Goal: Task Accomplishment & Management: Manage account settings

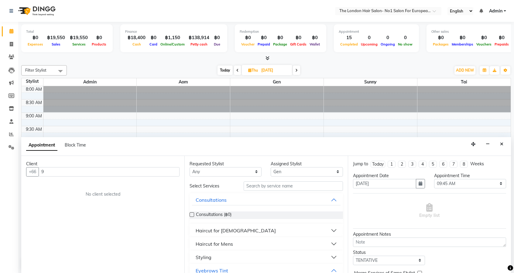
select select "91430"
select select "585"
select select "tentative"
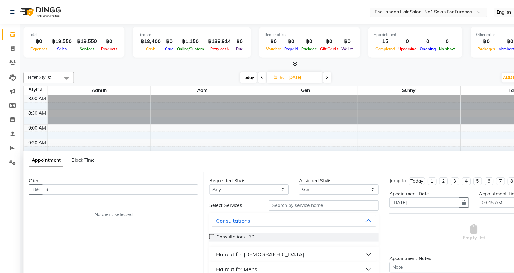
click at [406, 13] on input "text" at bounding box center [382, 12] width 88 height 6
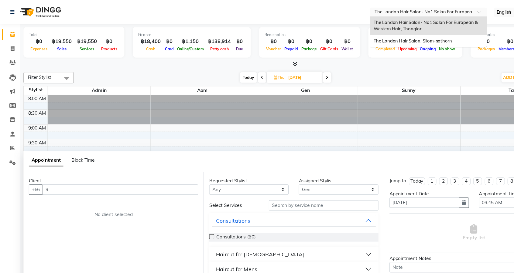
click at [399, 27] on div "The London Hair Salon- No1 Salon For European & Western Hair, Thonglor" at bounding box center [388, 23] width 106 height 17
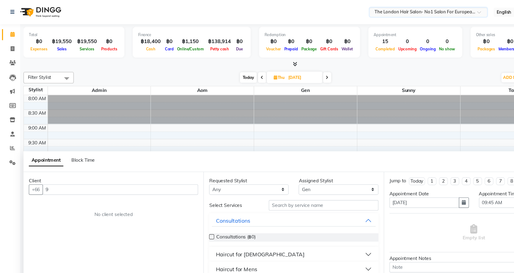
click at [227, 71] on span "Today" at bounding box center [224, 70] width 15 height 9
type input "04-10-2025"
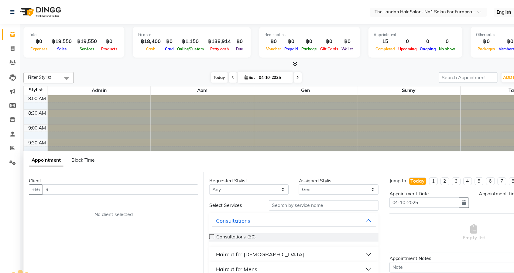
select select "585"
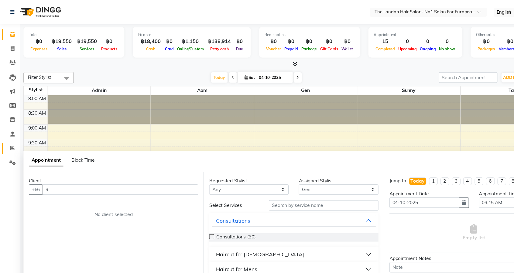
click at [12, 137] on span at bounding box center [11, 134] width 11 height 7
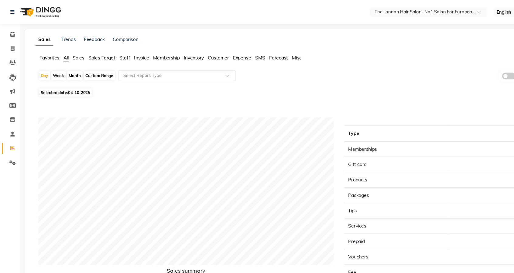
click at [74, 84] on span "04-10-2025" at bounding box center [72, 84] width 20 height 5
select select "10"
select select "2025"
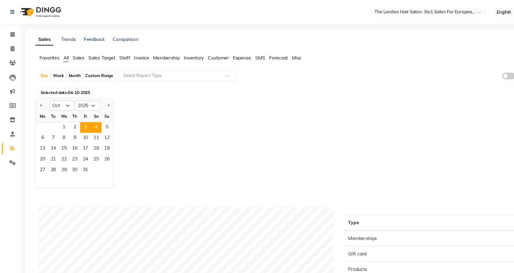
click at [78, 115] on span "3" at bounding box center [78, 116] width 10 height 10
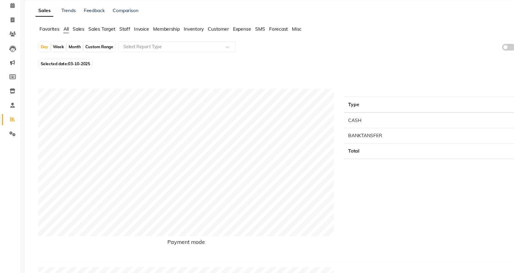
scroll to position [24, 0]
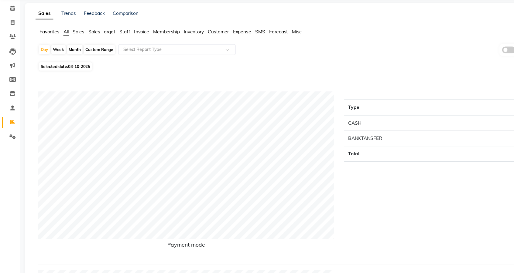
click at [71, 46] on div "Month" at bounding box center [68, 45] width 14 height 9
select select "10"
select select "2025"
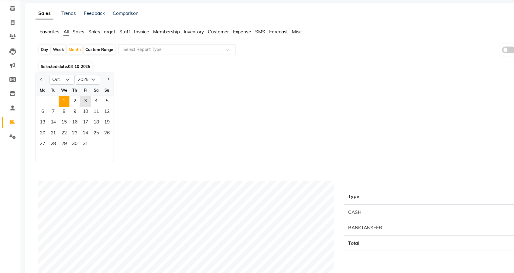
click at [62, 89] on span "1" at bounding box center [58, 92] width 10 height 10
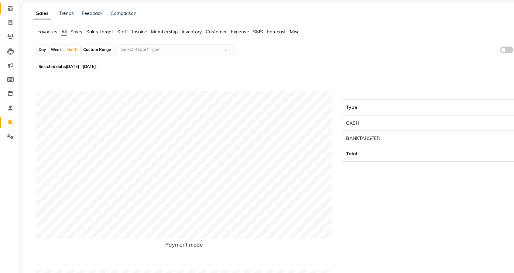
click at [8, 8] on span at bounding box center [11, 7] width 11 height 7
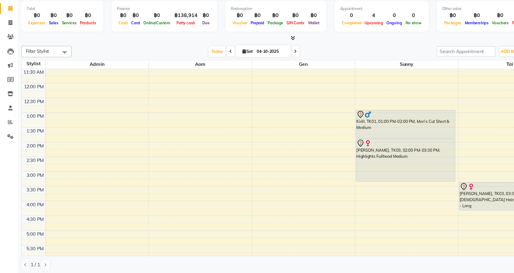
scroll to position [94, 0]
